Goal: Check status: Check status

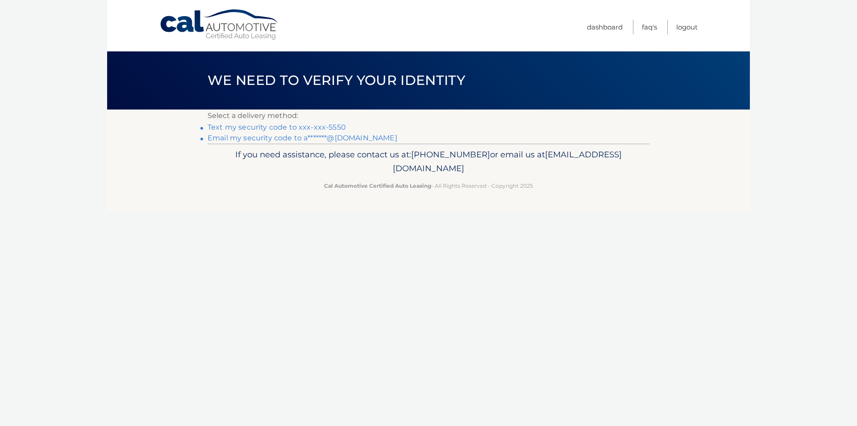
click at [285, 129] on link "Text my security code to xxx-xxx-5550" at bounding box center [277, 127] width 138 height 8
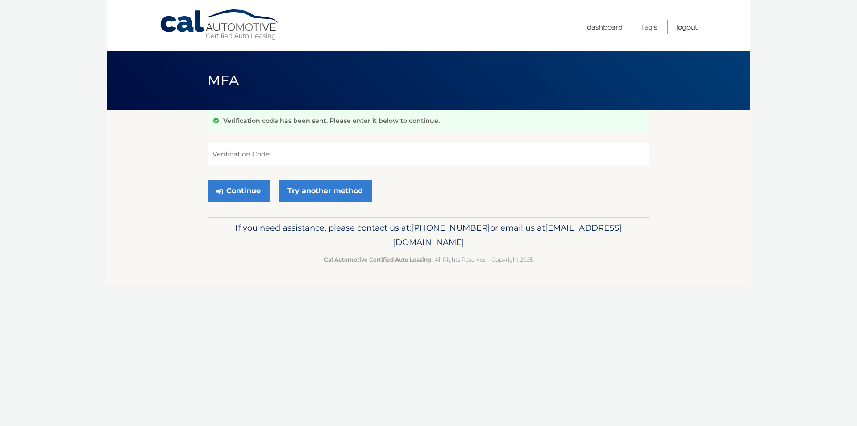
click at [252, 156] on input "Verification Code" at bounding box center [429, 154] width 442 height 22
type input "785873"
click at [247, 186] on button "Continue" at bounding box center [239, 191] width 62 height 22
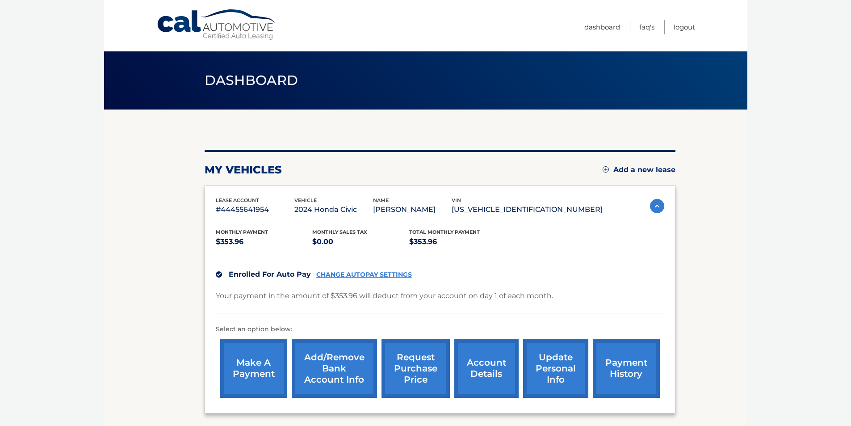
click at [624, 367] on link "payment history" at bounding box center [626, 368] width 67 height 59
click at [619, 360] on link "payment history" at bounding box center [626, 368] width 67 height 59
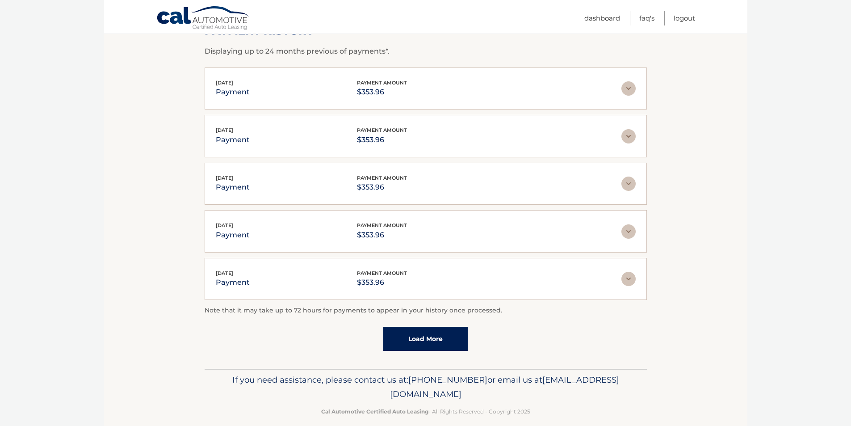
scroll to position [161, 0]
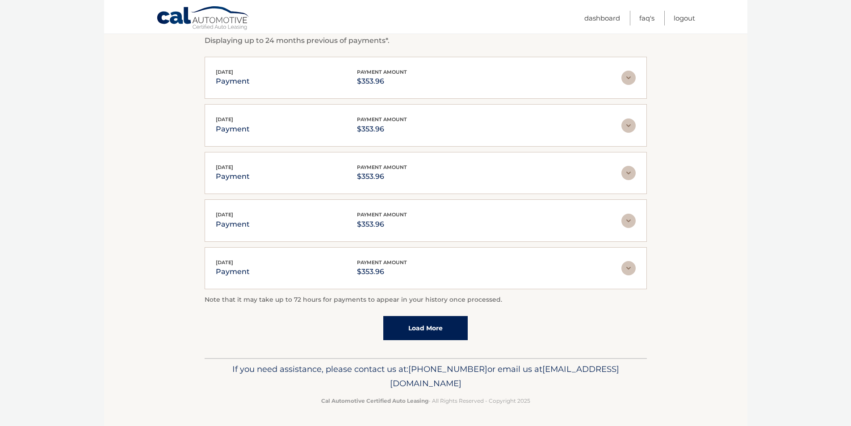
click at [427, 328] on link "Load More" at bounding box center [425, 328] width 84 height 24
